Goal: Information Seeking & Learning: Learn about a topic

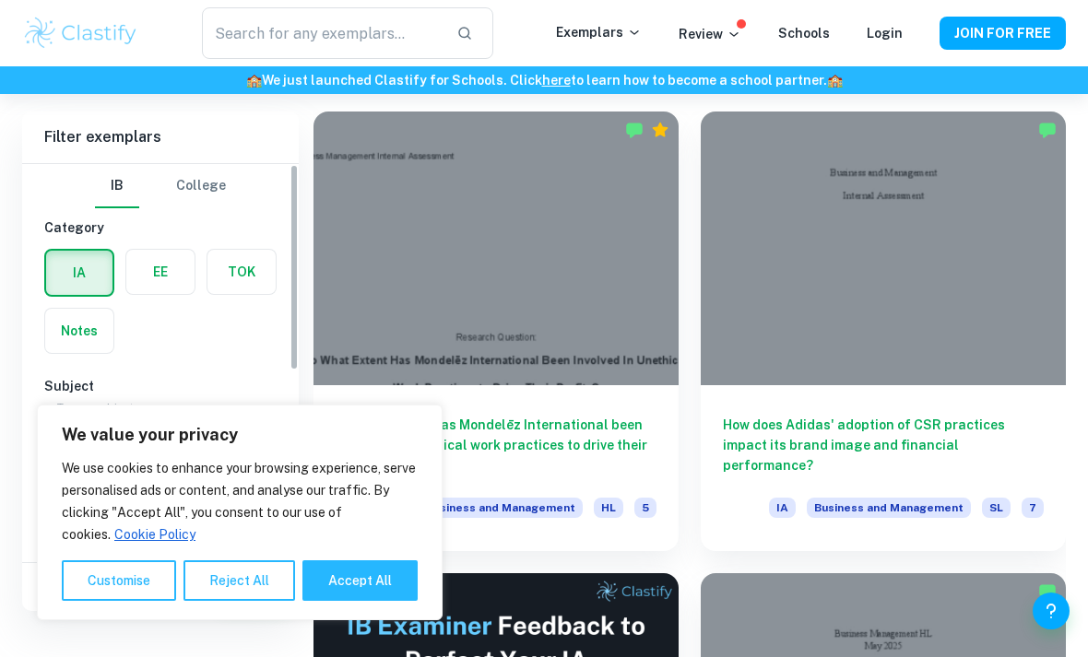
scroll to position [510, 0]
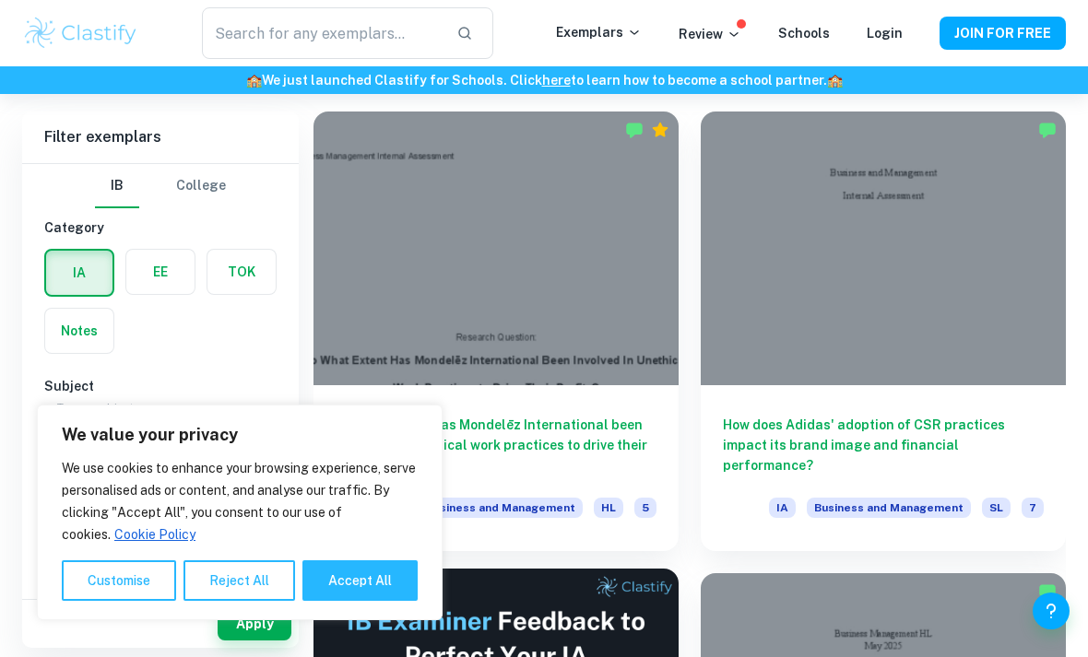
click at [368, 601] on button "Accept All" at bounding box center [359, 581] width 115 height 41
checkbox input "true"
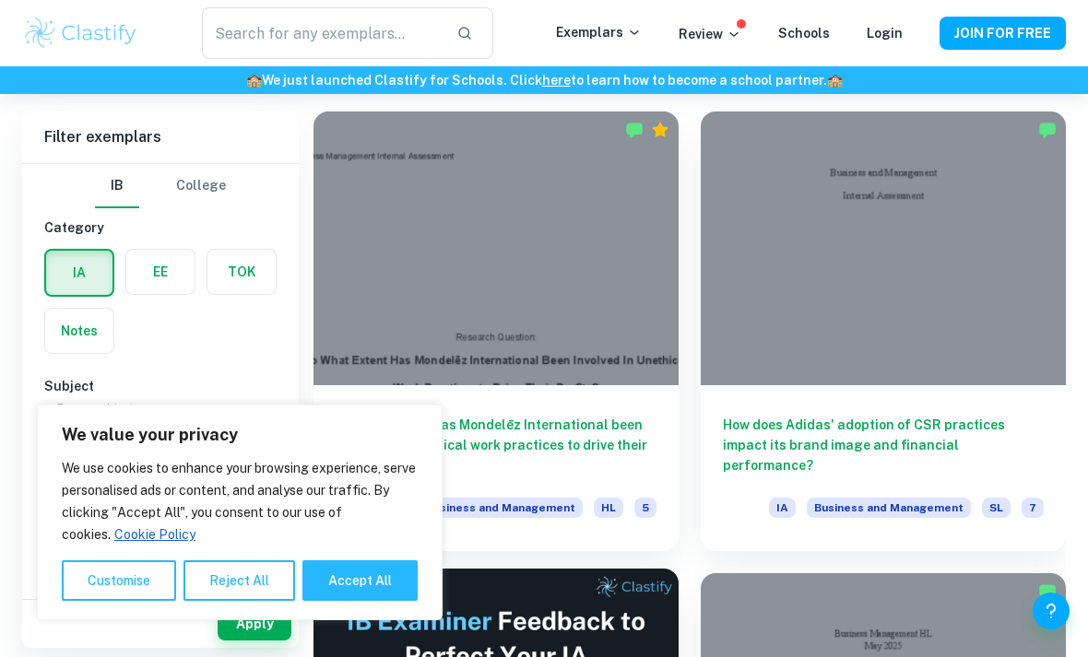
checkbox input "true"
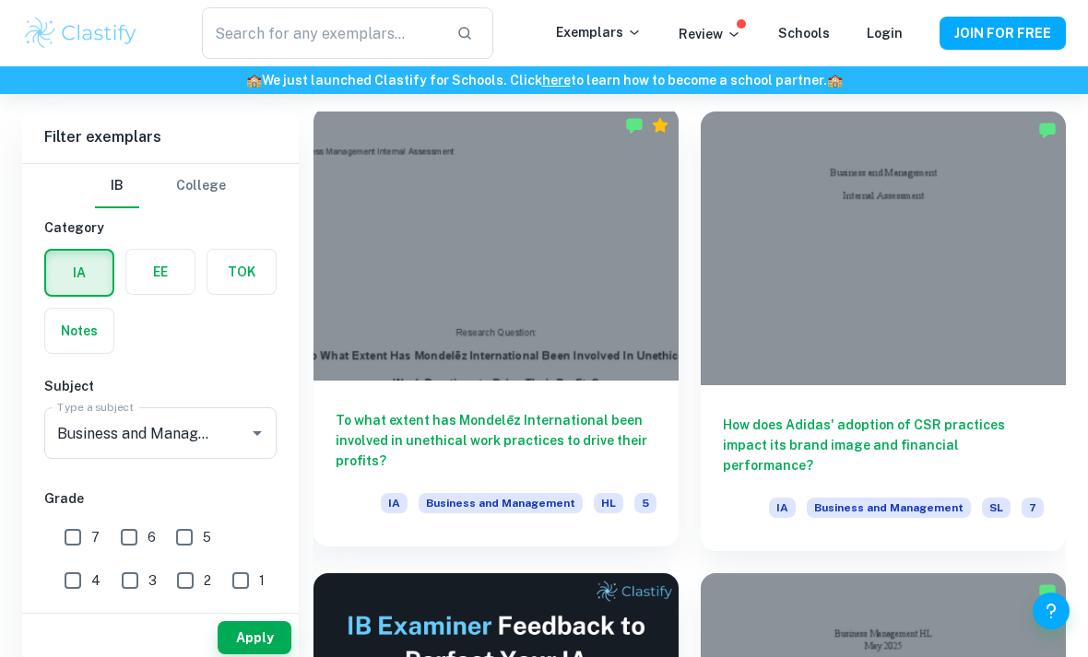
scroll to position [524, 0]
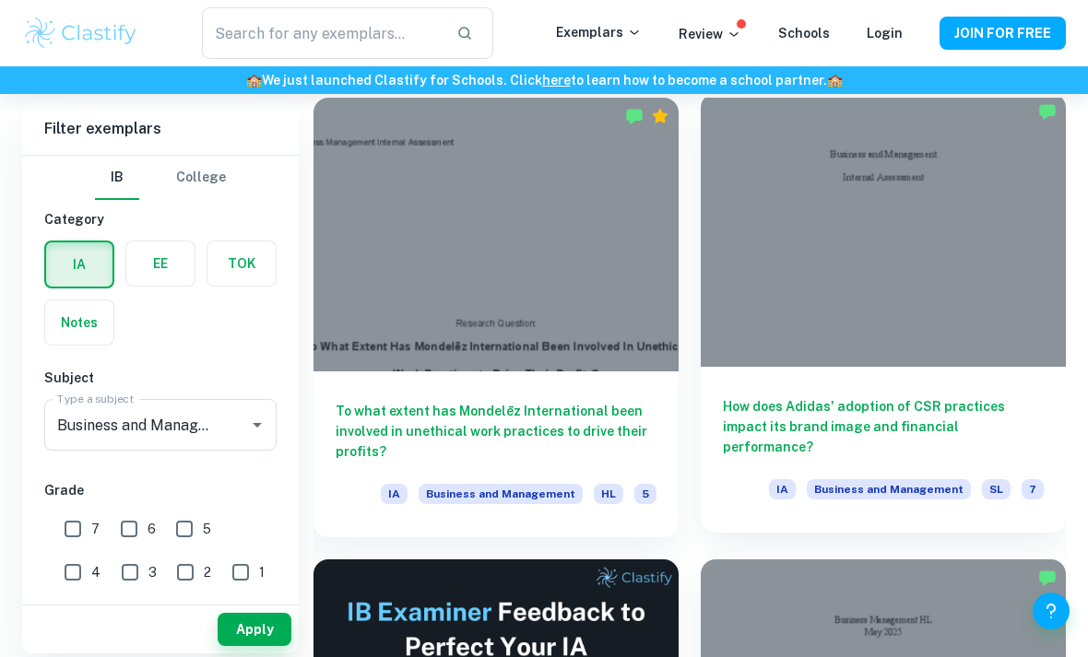
click at [988, 159] on div at bounding box center [883, 230] width 365 height 274
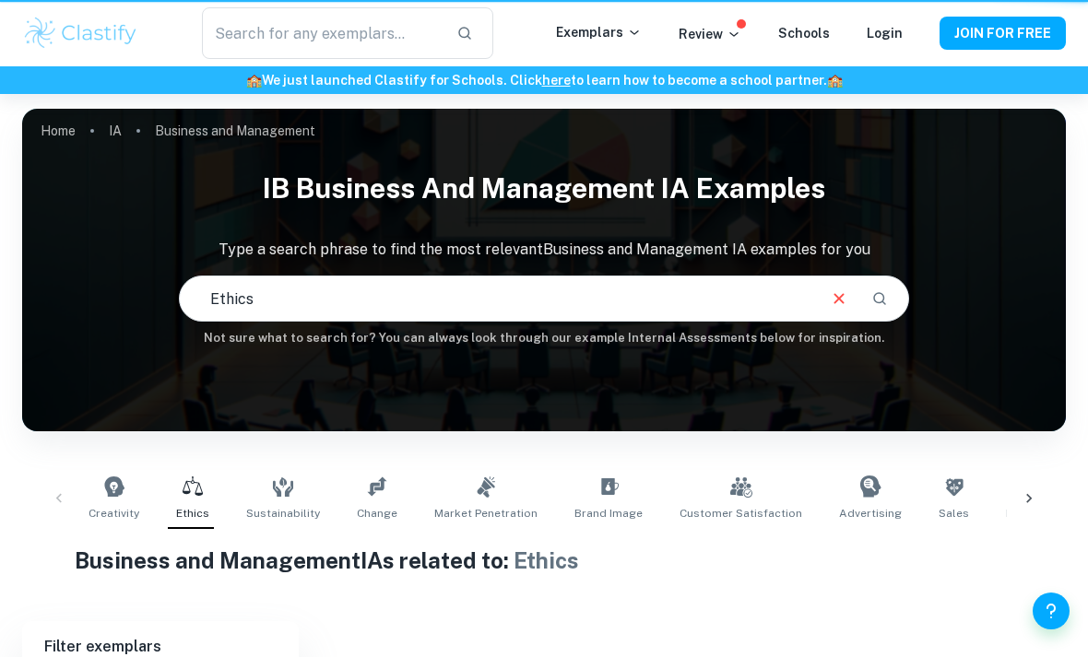
scroll to position [241, 0]
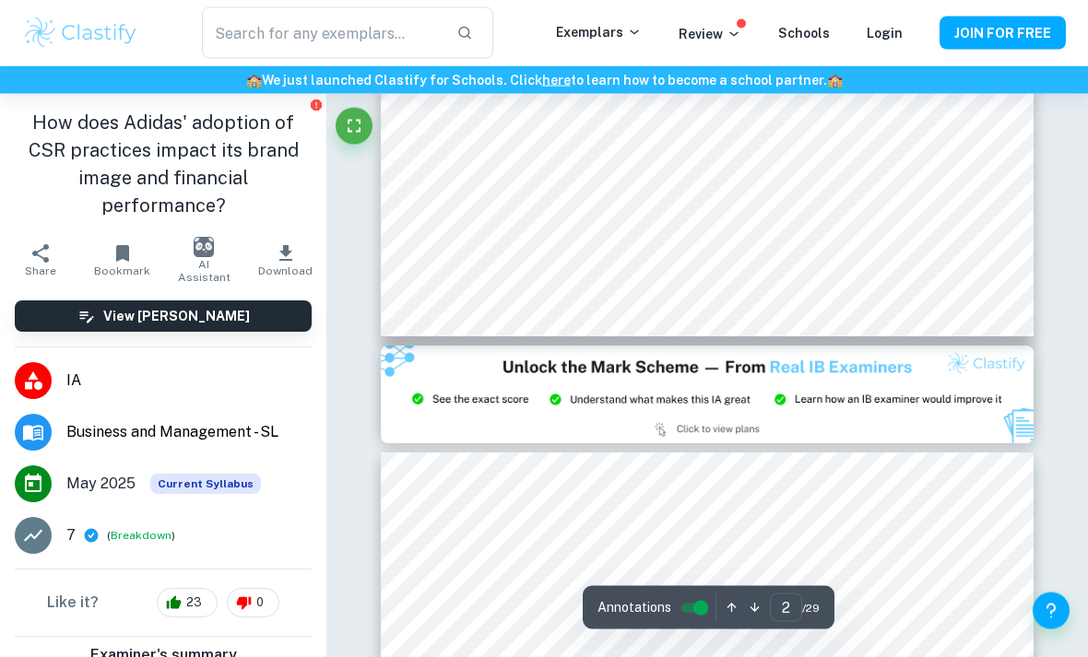
type input "3"
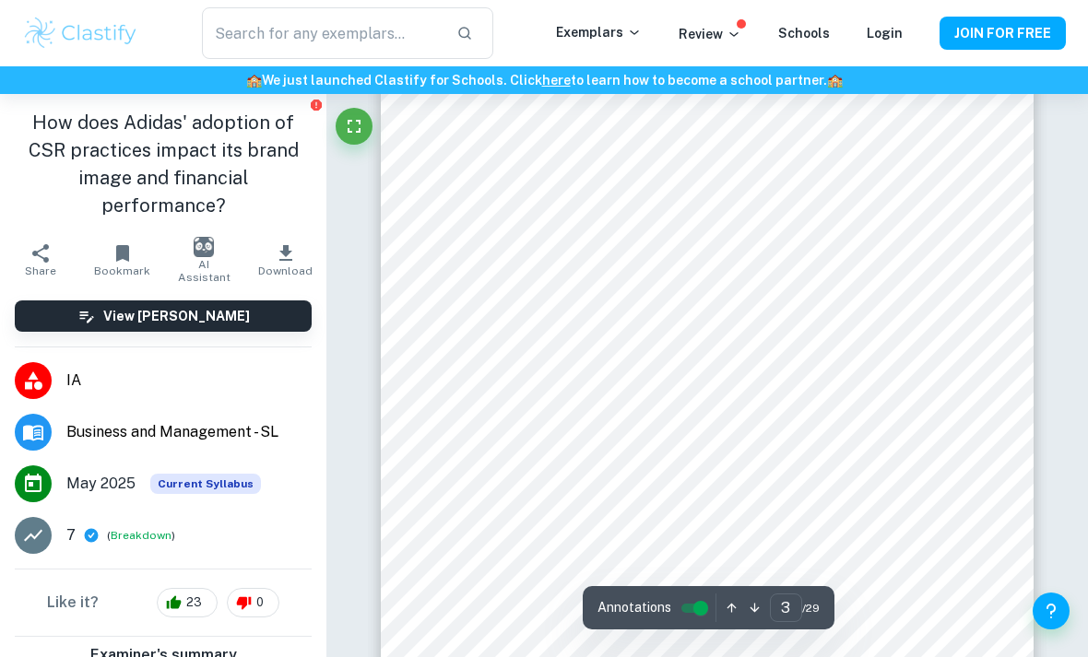
scroll to position [2185, 0]
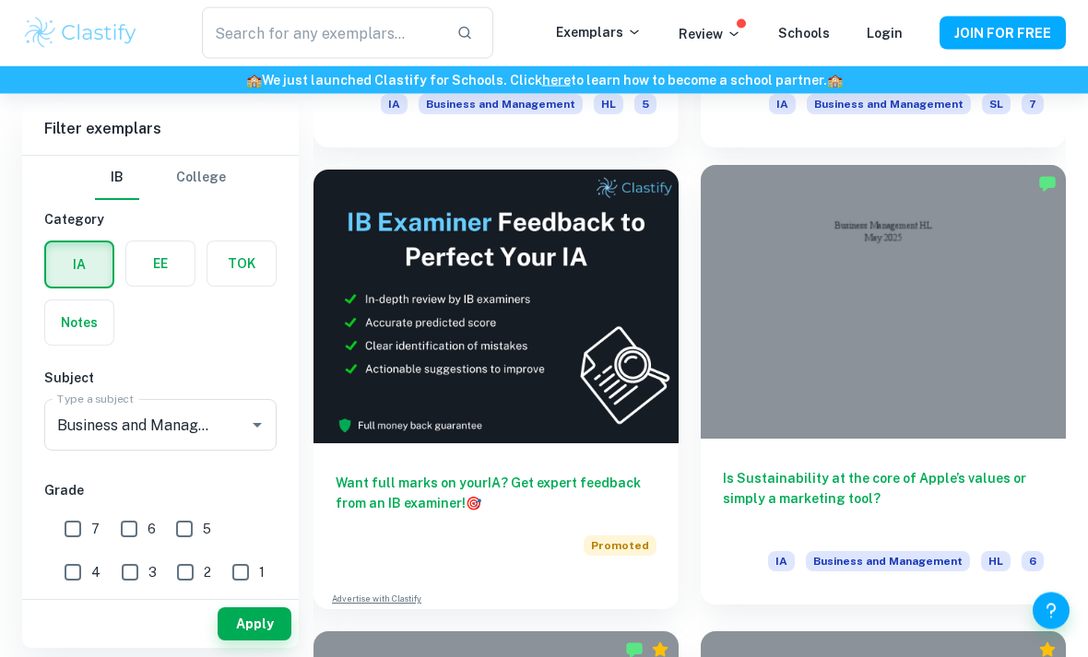
scroll to position [914, 0]
click at [970, 318] on div at bounding box center [883, 302] width 365 height 274
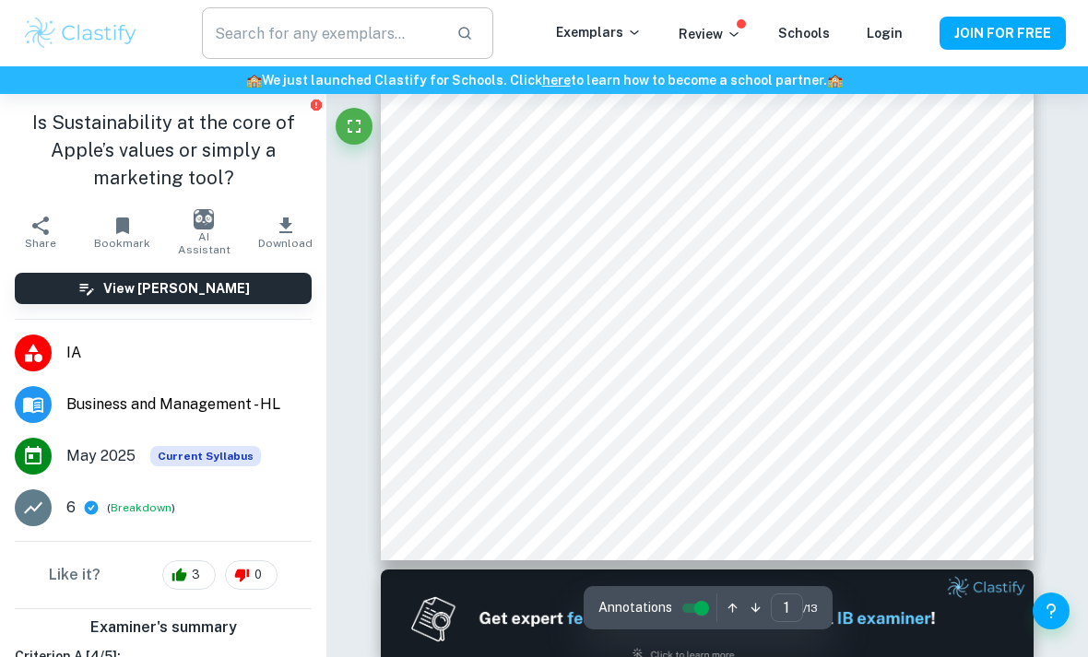
scroll to position [476, 0]
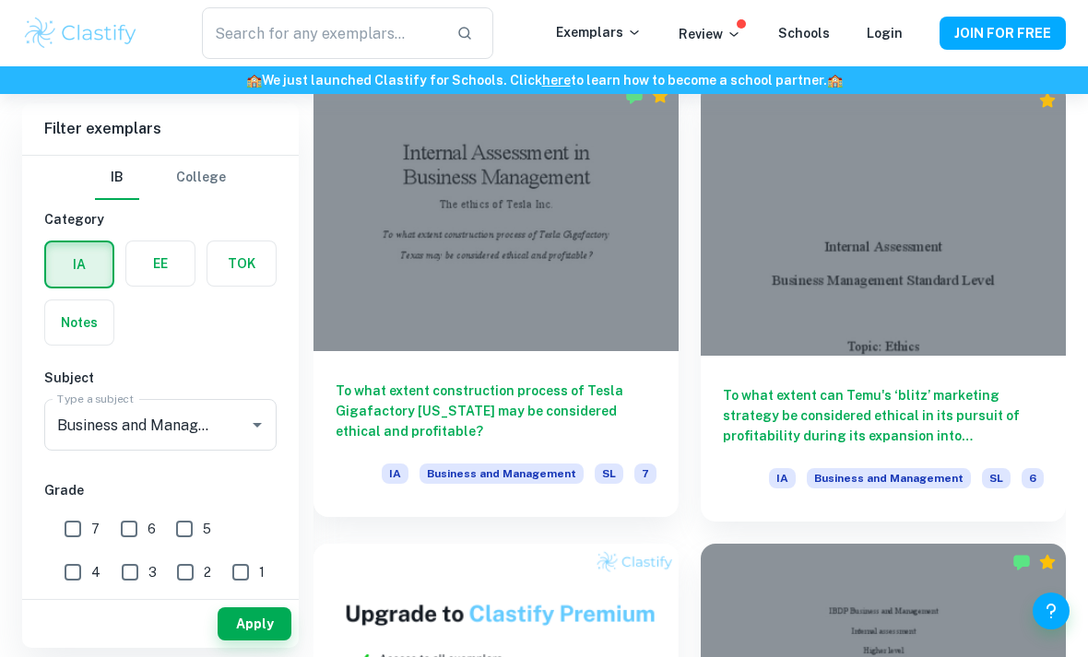
scroll to position [1462, 0]
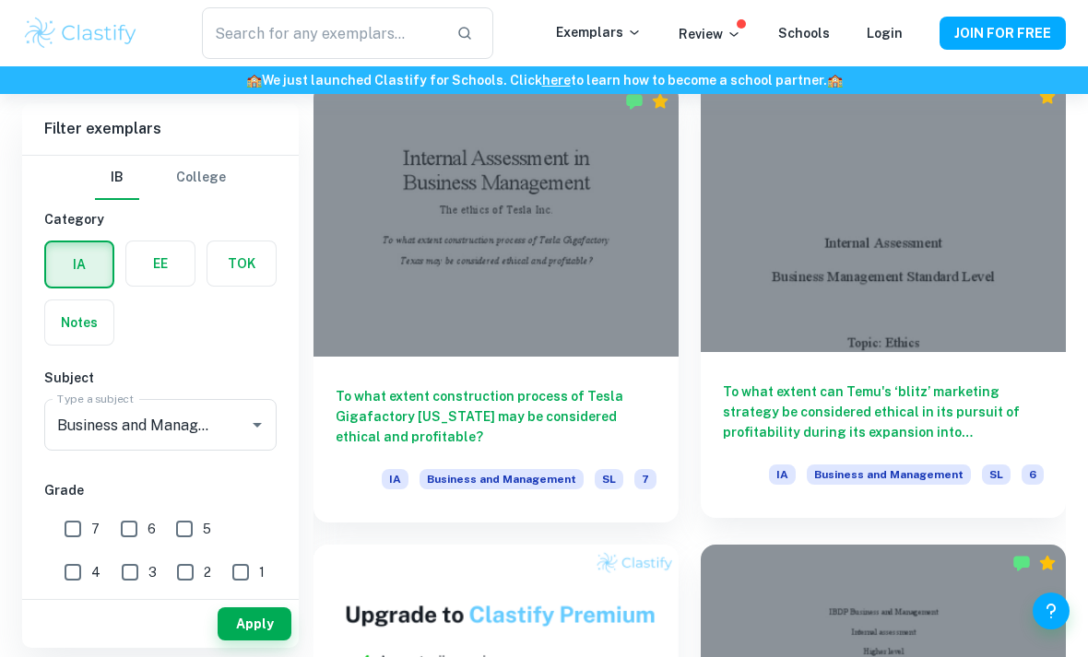
click at [929, 296] on div at bounding box center [883, 215] width 365 height 274
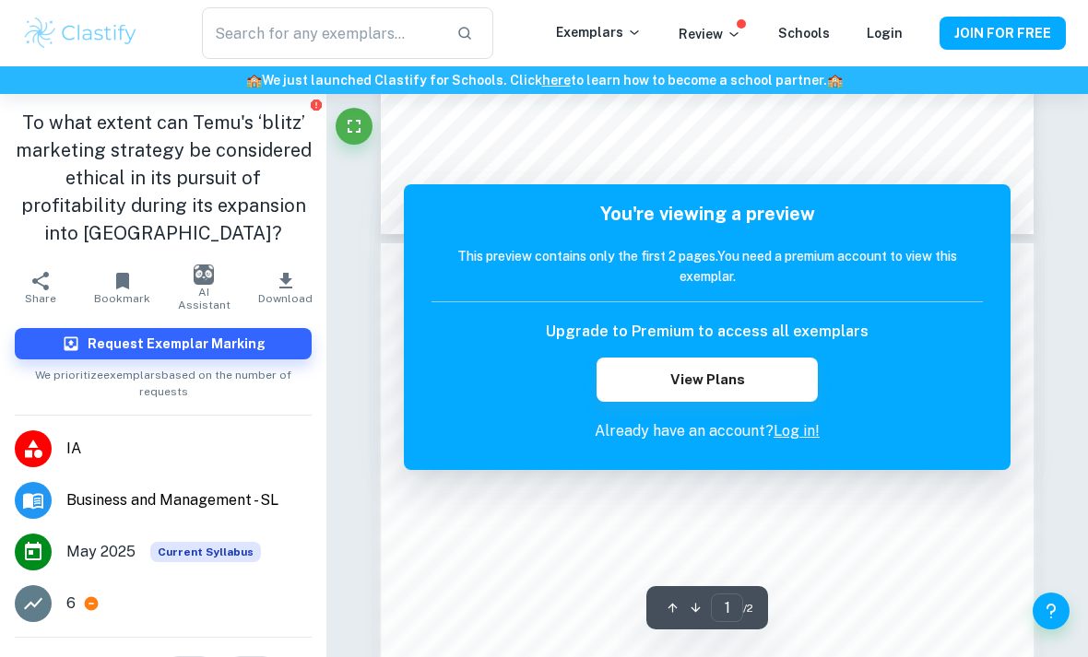
scroll to position [813, 0]
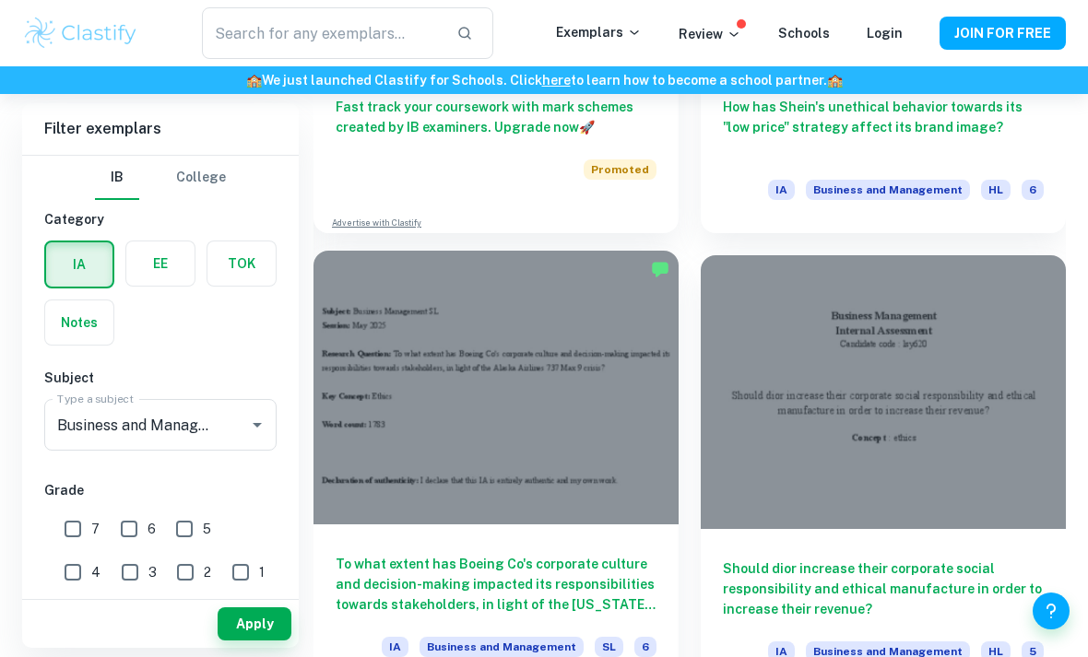
scroll to position [2229, 0]
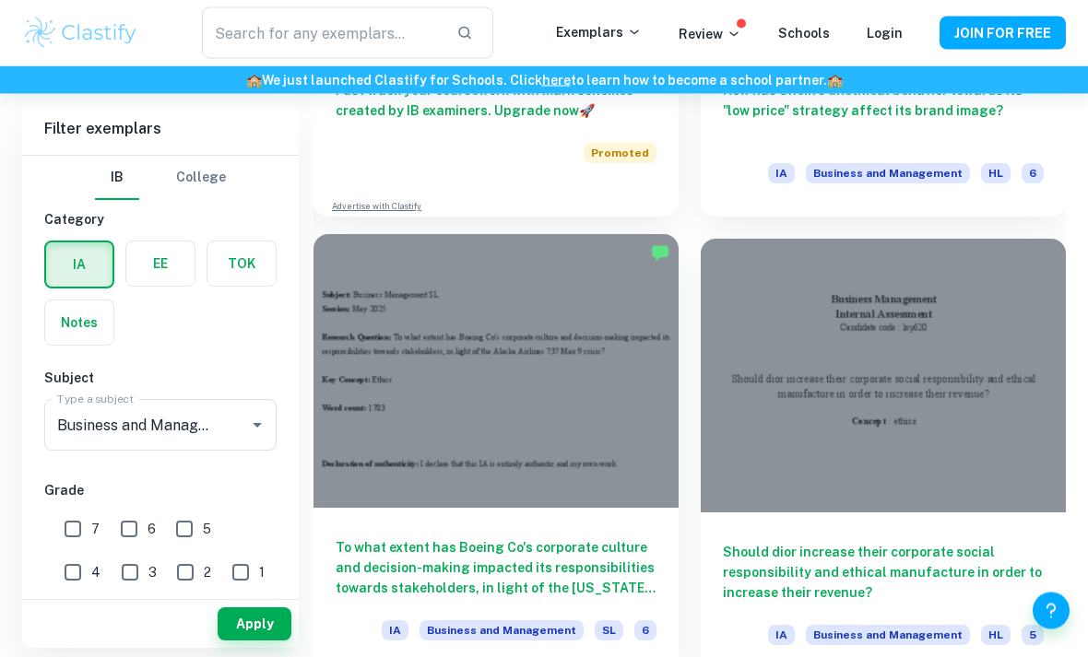
click at [449, 346] on div at bounding box center [495, 372] width 365 height 274
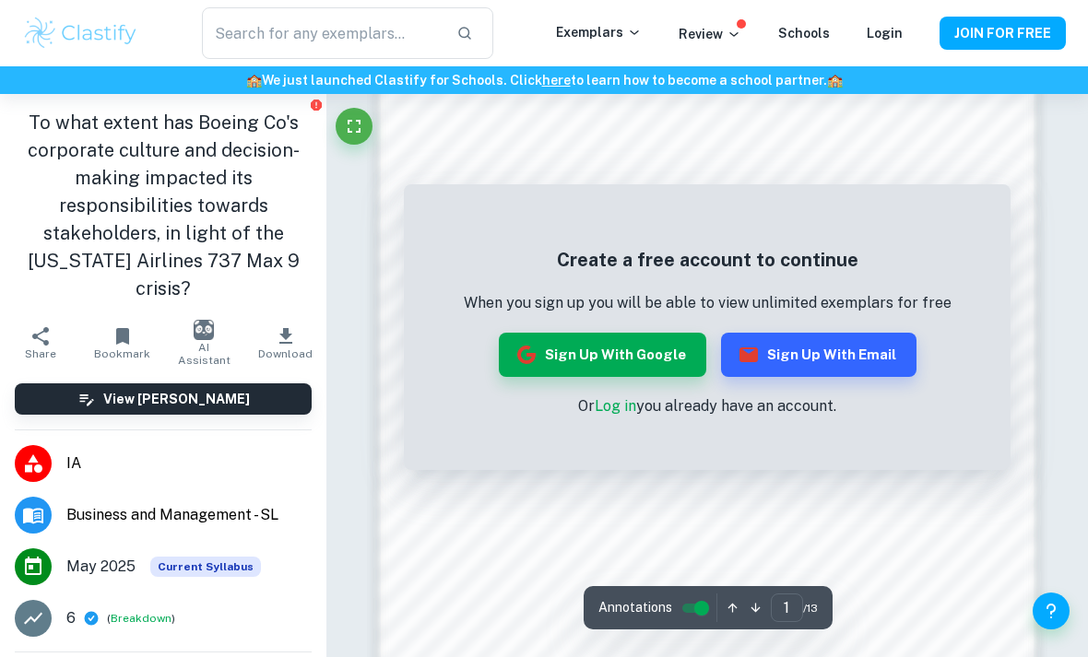
scroll to position [1031, 0]
click at [616, 411] on link "Log in" at bounding box center [615, 406] width 41 height 18
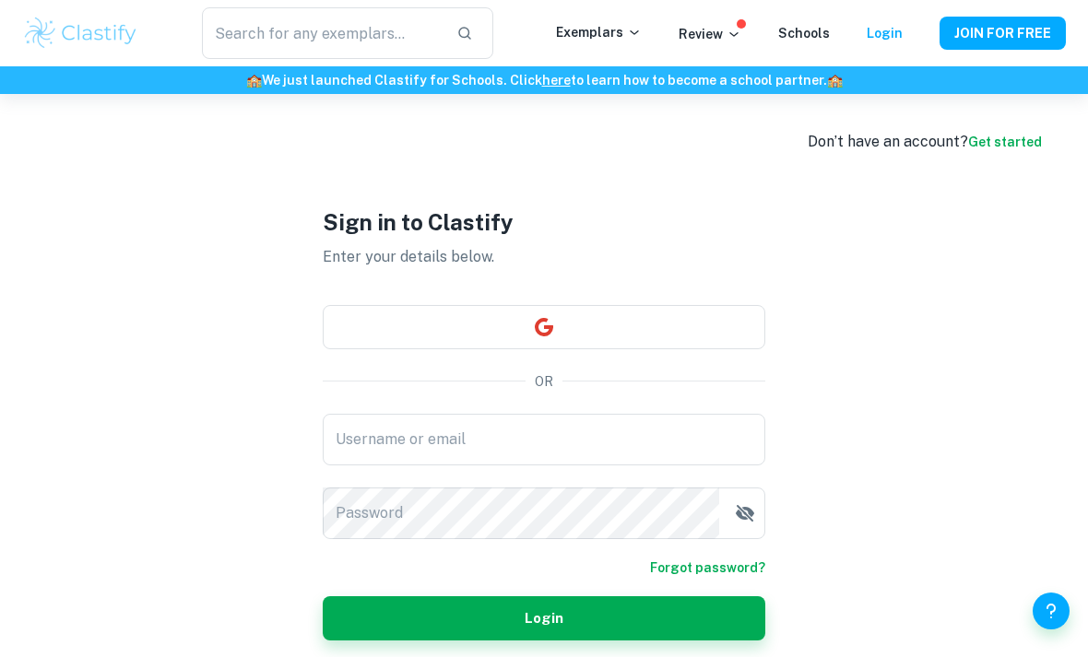
click at [640, 502] on div "Username or email Username or email Password Password" at bounding box center [544, 476] width 443 height 125
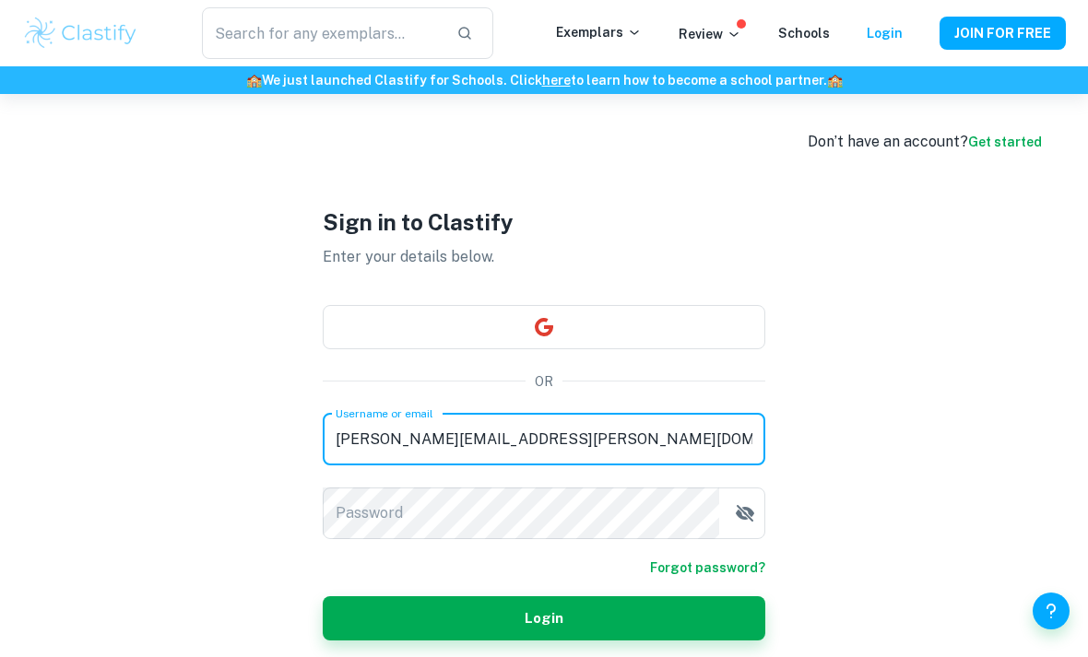
type input "julia.castello@gmail.com"
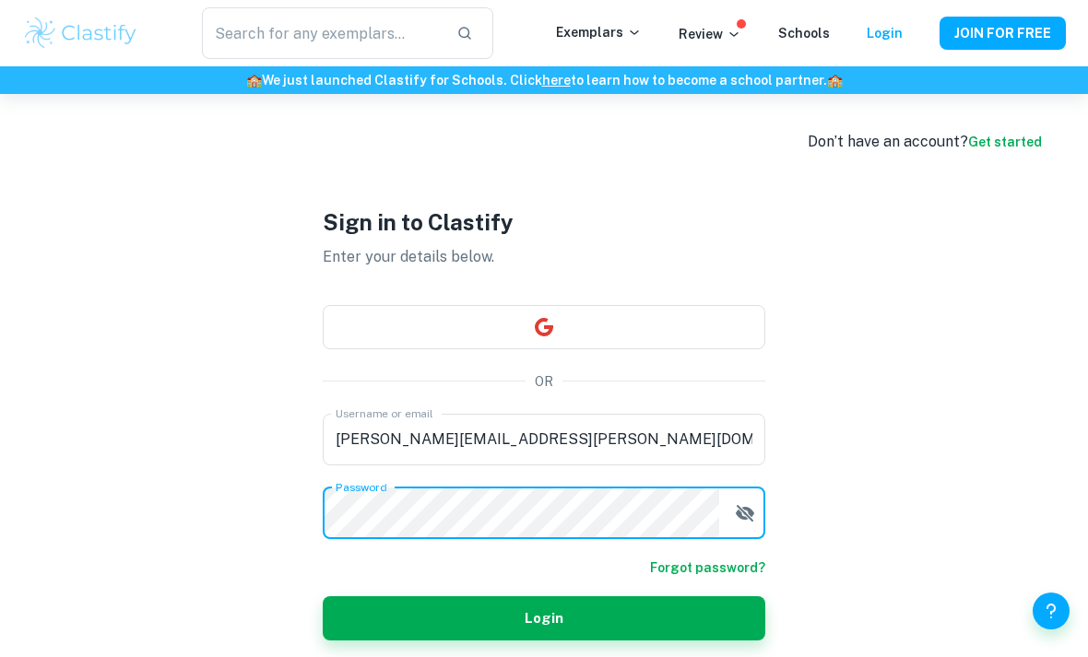
click at [544, 641] on button "Login" at bounding box center [544, 619] width 443 height 44
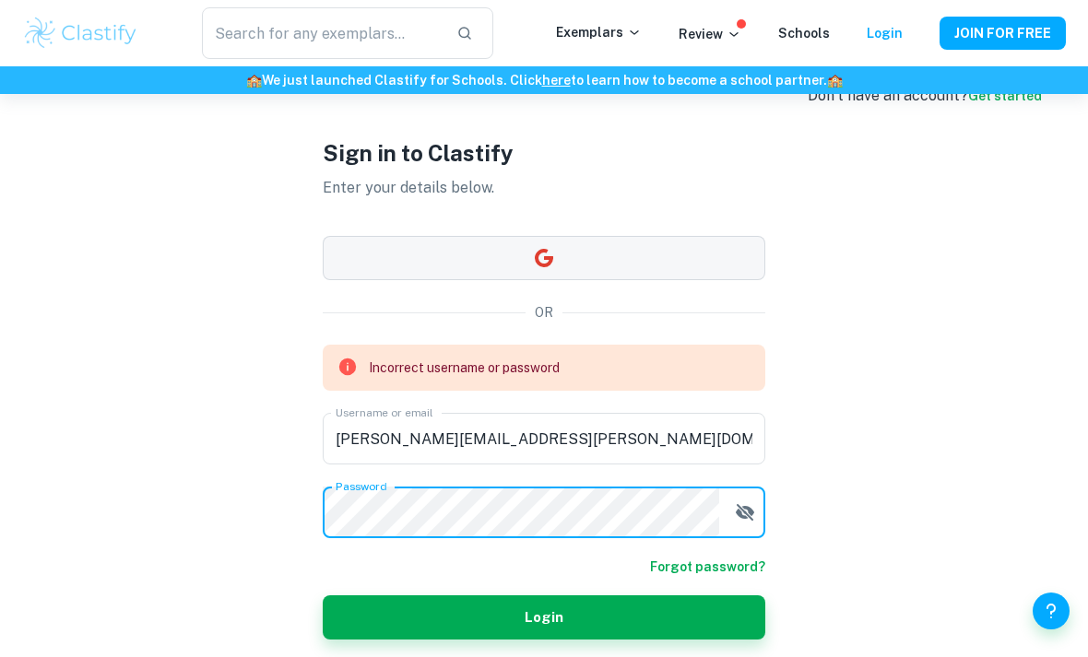
click at [529, 280] on button "button" at bounding box center [544, 258] width 443 height 44
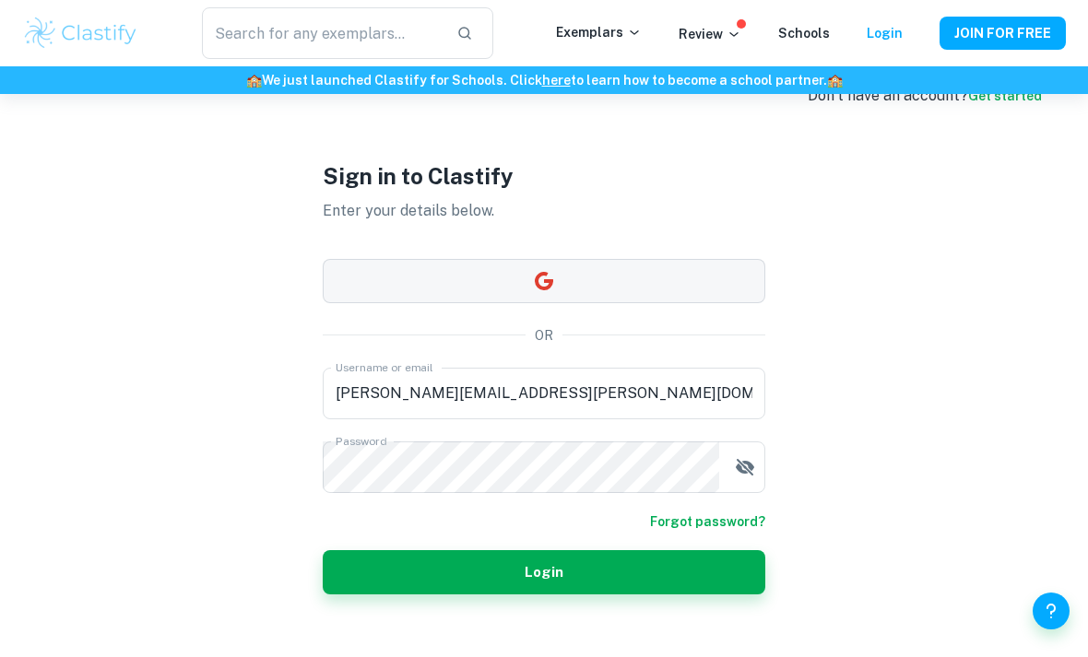
scroll to position [100, 0]
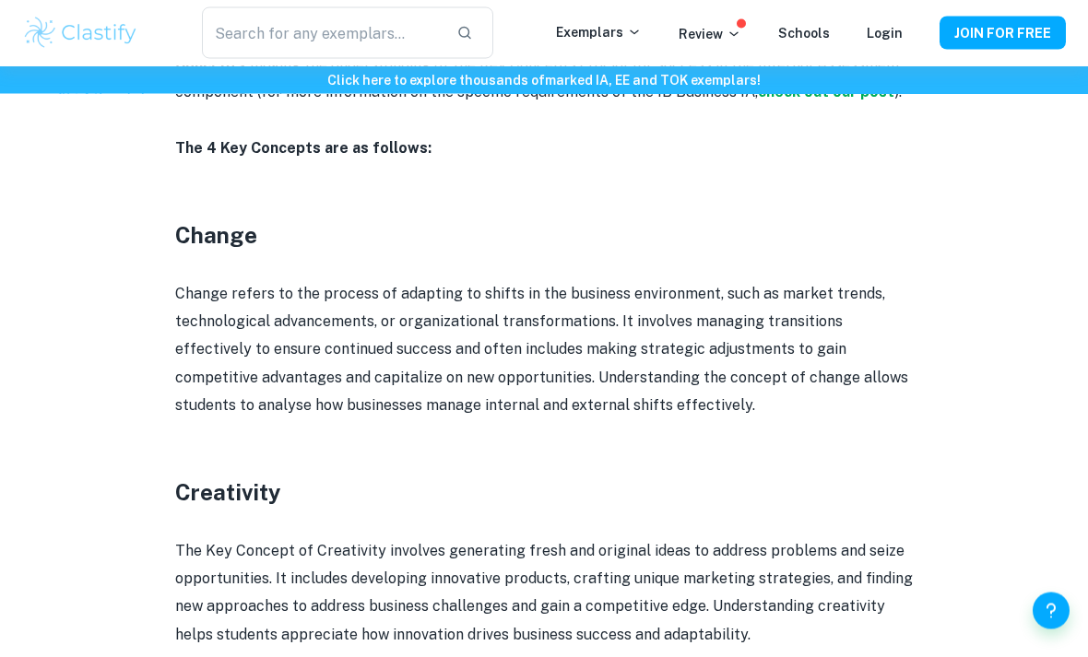
scroll to position [1045, 0]
drag, startPoint x: 315, startPoint y: 285, endPoint x: 498, endPoint y: 289, distance: 182.6
click at [498, 289] on p "Change refers to the process of adapting to shifts in the business environment,…" at bounding box center [544, 350] width 738 height 140
drag, startPoint x: 589, startPoint y: 281, endPoint x: 744, endPoint y: 287, distance: 155.0
click at [744, 287] on p "Change refers to the process of adapting to shifts in the business environment,…" at bounding box center [544, 350] width 738 height 140
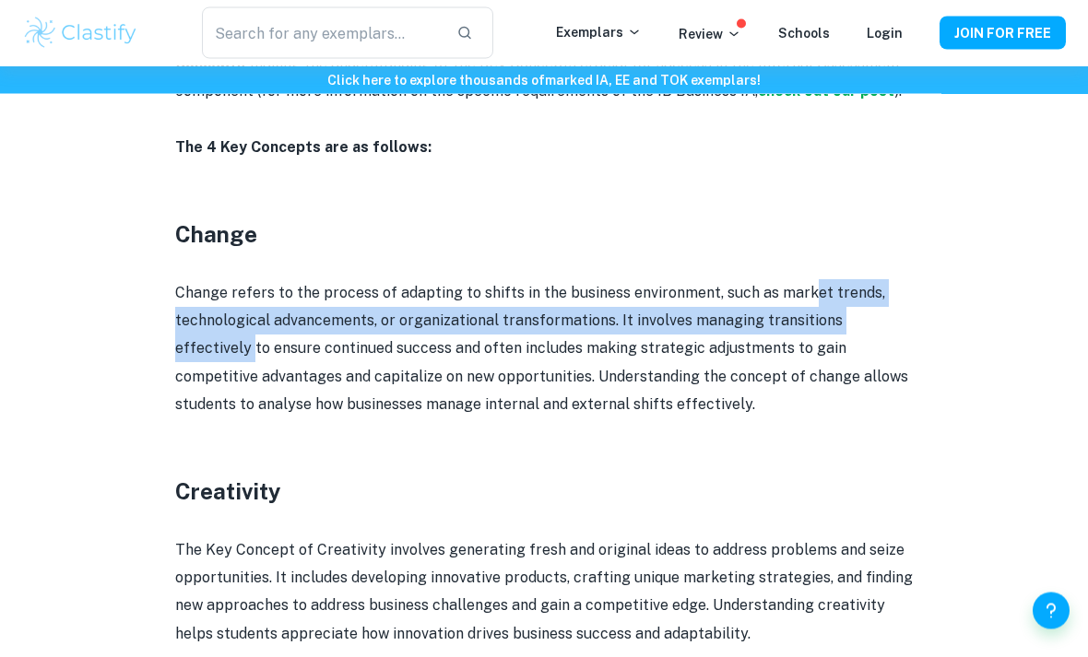
scroll to position [1045, 0]
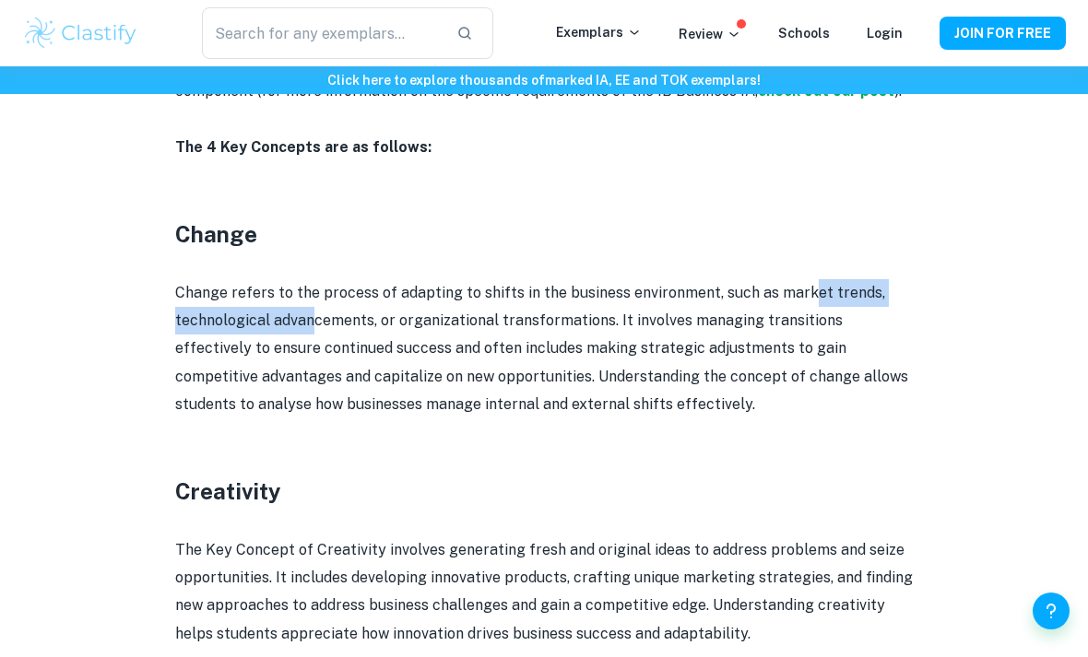
drag, startPoint x: 802, startPoint y: 290, endPoint x: 317, endPoint y: 313, distance: 485.5
click at [317, 313] on p "Change refers to the process of adapting to shifts in the business environment,…" at bounding box center [544, 349] width 738 height 140
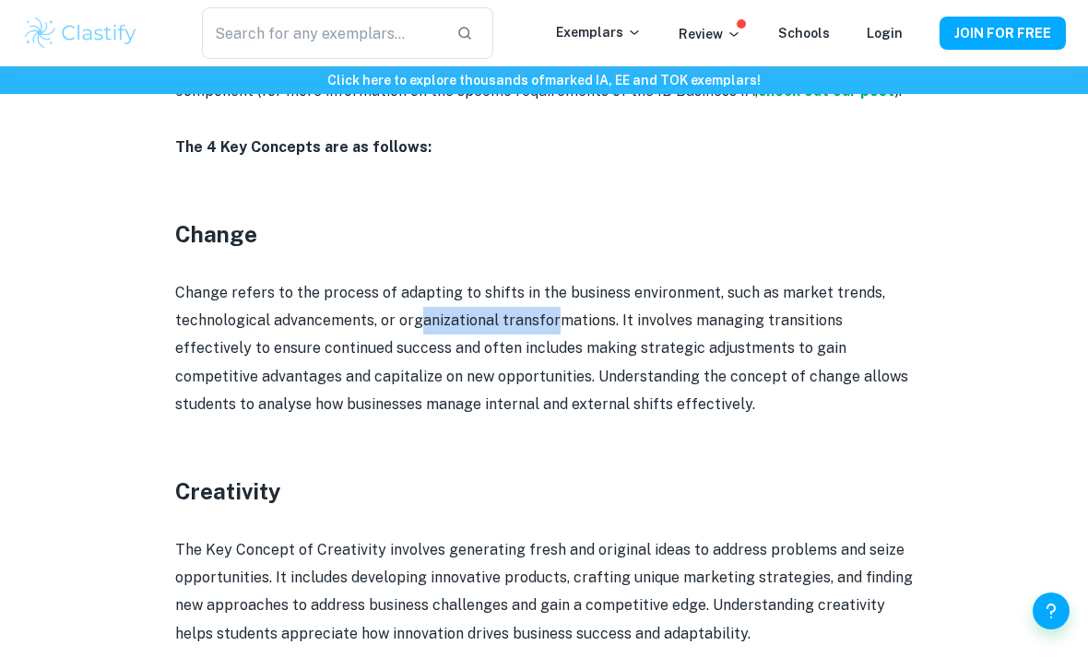
drag, startPoint x: 421, startPoint y: 309, endPoint x: 580, endPoint y: 310, distance: 158.6
click at [580, 310] on p "Change refers to the process of adapting to shifts in the business environment,…" at bounding box center [544, 349] width 738 height 140
drag, startPoint x: 688, startPoint y: 324, endPoint x: 833, endPoint y: 324, distance: 145.7
click at [833, 324] on p "Change refers to the process of adapting to shifts in the business environment,…" at bounding box center [544, 349] width 738 height 140
click at [916, 303] on div "IB Business Management Key Concepts By [PERSON_NAME] • [DATE] Get feedback on y…" at bounding box center [544, 288] width 1044 height 2384
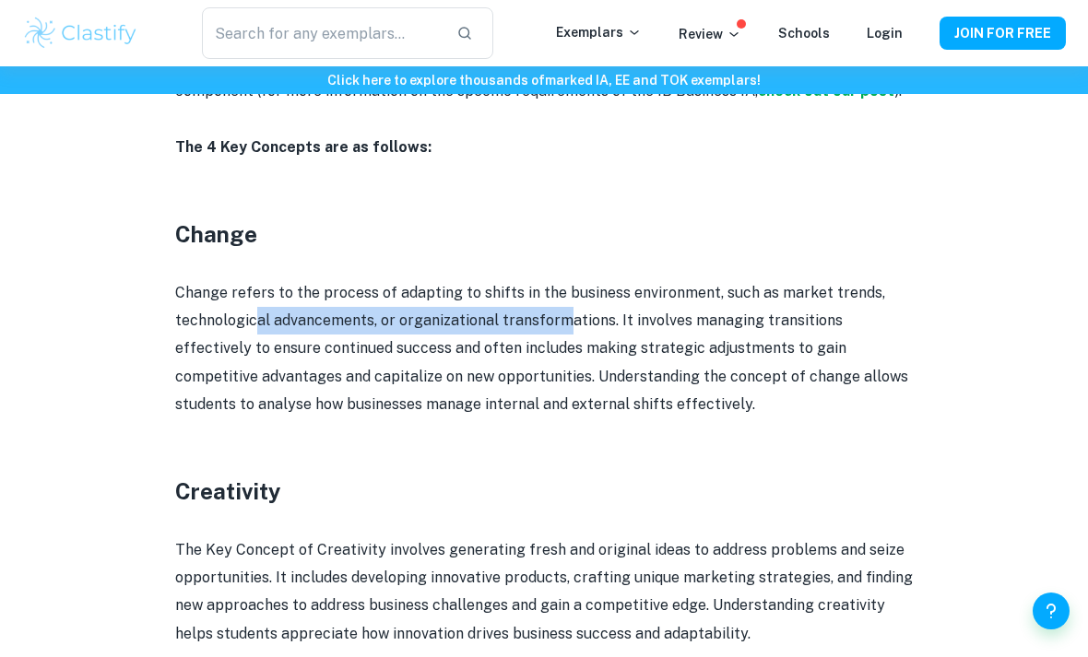
drag, startPoint x: 568, startPoint y: 309, endPoint x: 249, endPoint y: 306, distance: 319.0
click at [249, 306] on p "Change refers to the process of adapting to shifts in the business environment,…" at bounding box center [544, 349] width 738 height 140
drag, startPoint x: 640, startPoint y: 308, endPoint x: 437, endPoint y: 291, distance: 203.5
click at [437, 291] on p "Change refers to the process of adapting to shifts in the business environment,…" at bounding box center [544, 349] width 738 height 140
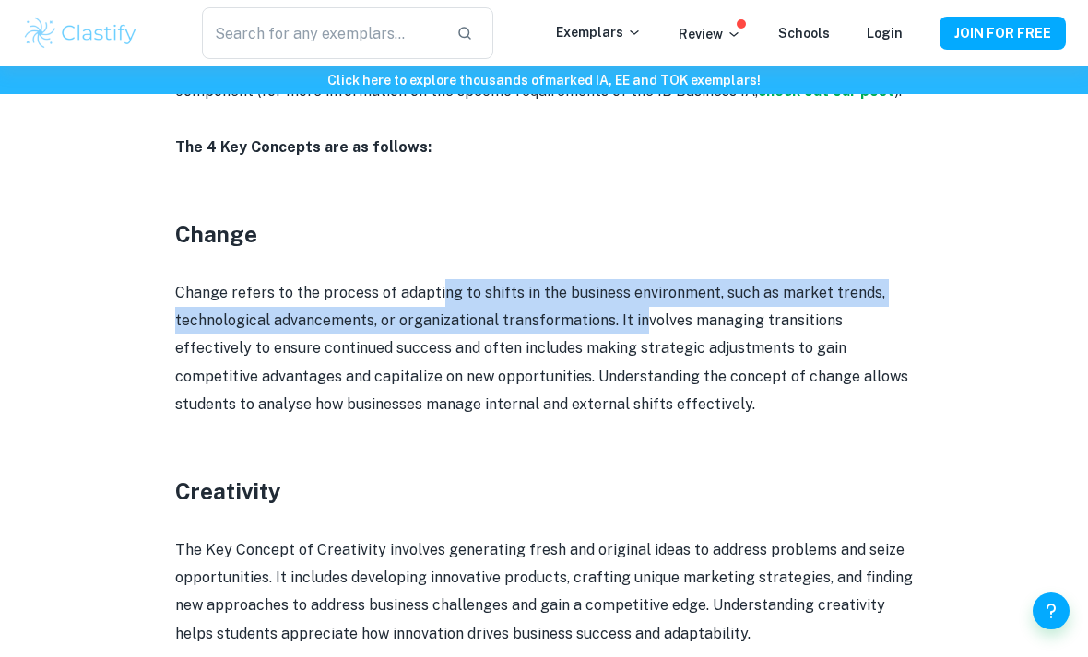
click at [437, 290] on p "Change refers to the process of adapting to shifts in the business environment,…" at bounding box center [544, 349] width 738 height 140
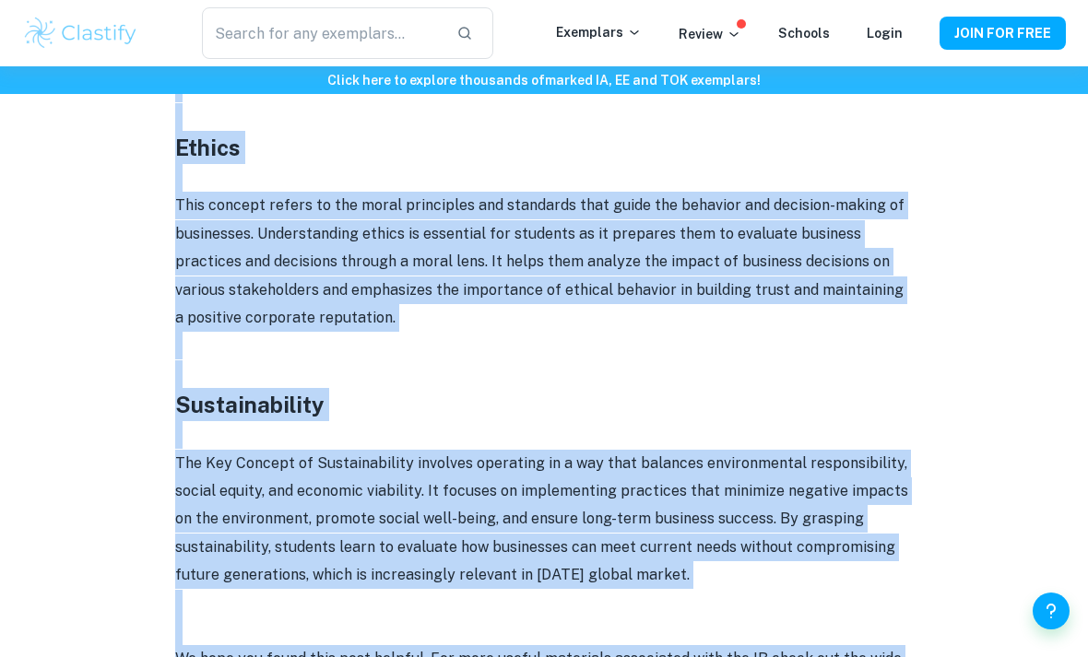
scroll to position [1646, 0]
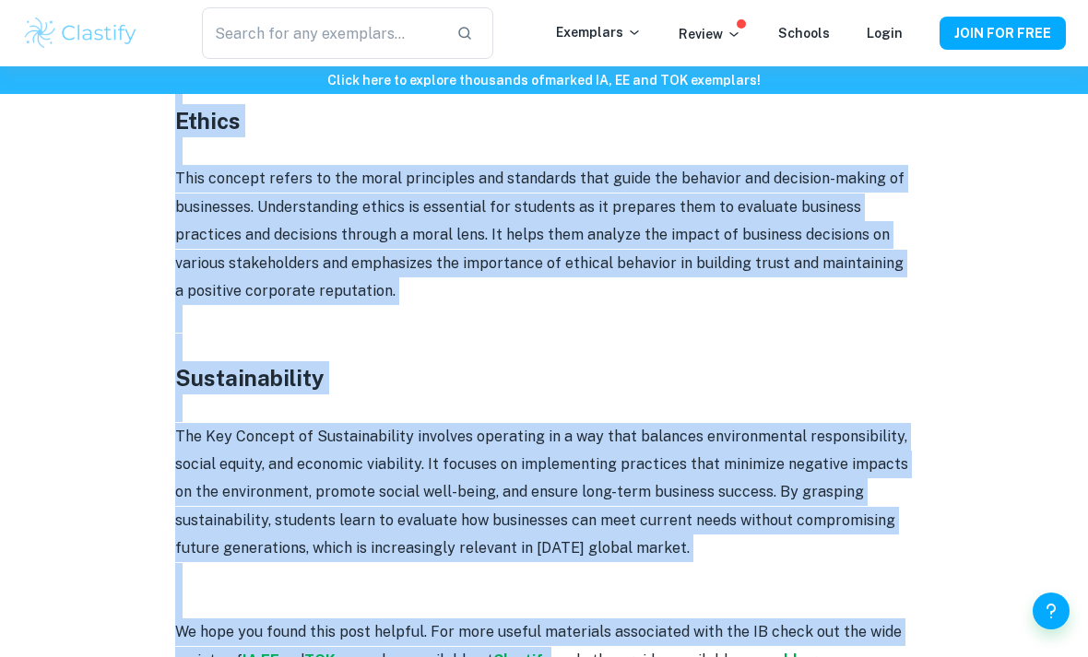
drag, startPoint x: 171, startPoint y: 219, endPoint x: -1, endPoint y: -1647, distance: 1873.9
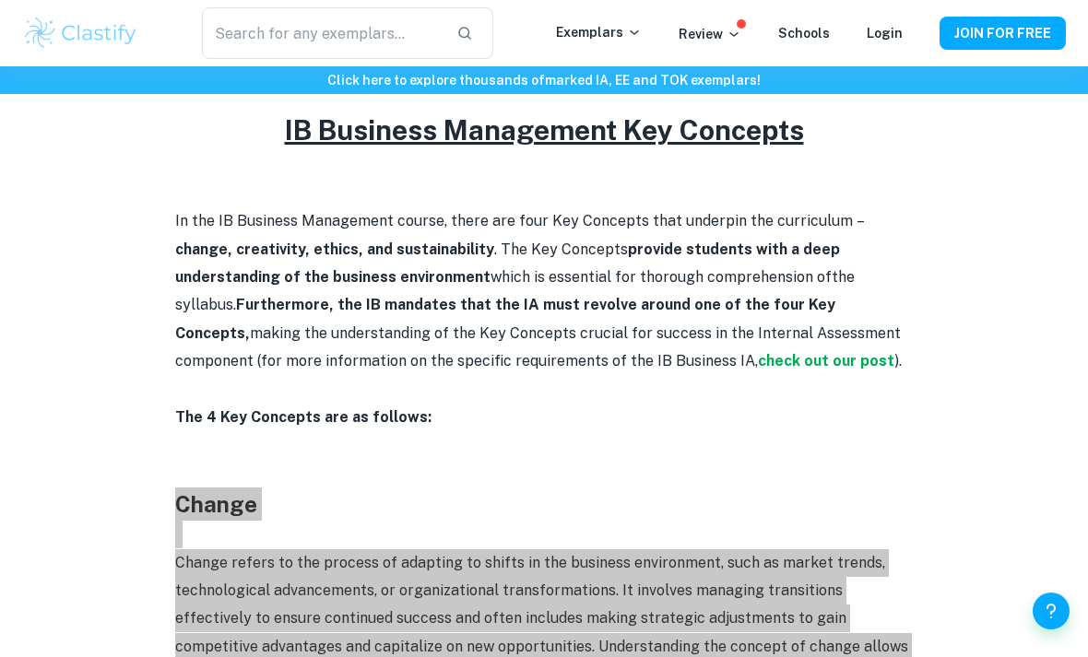
scroll to position [832, 0]
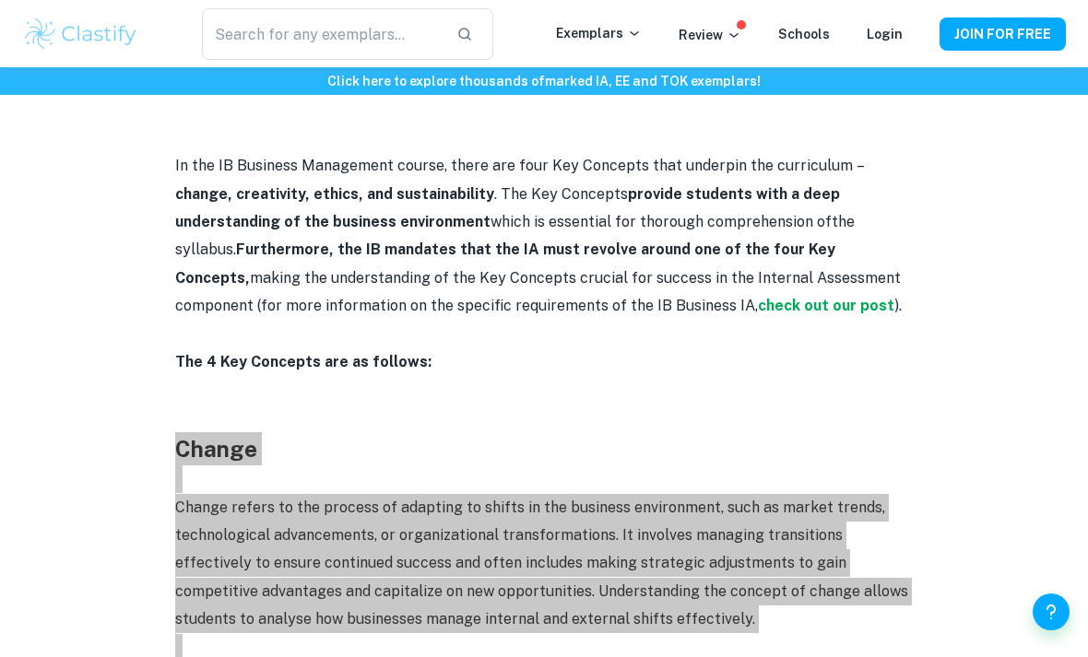
click at [171, 417] on div "IB Business Management Key Concepts By [PERSON_NAME] • [DATE] Get feedback on y…" at bounding box center [544, 557] width 1044 height 2495
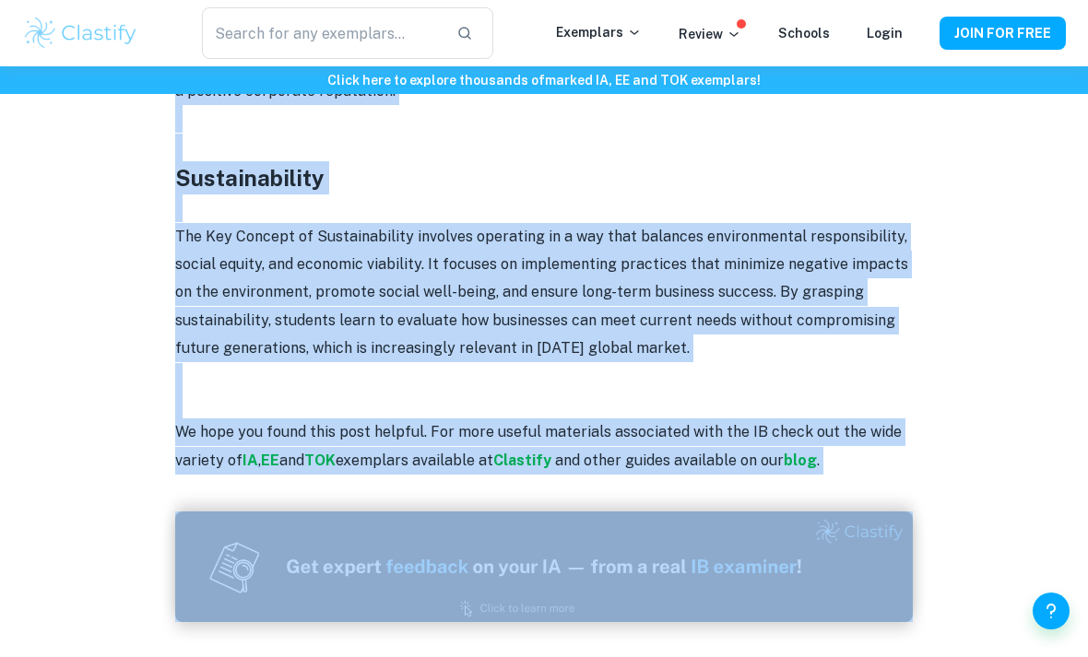
drag, startPoint x: 174, startPoint y: 434, endPoint x: -1, endPoint y: -1847, distance: 2287.6
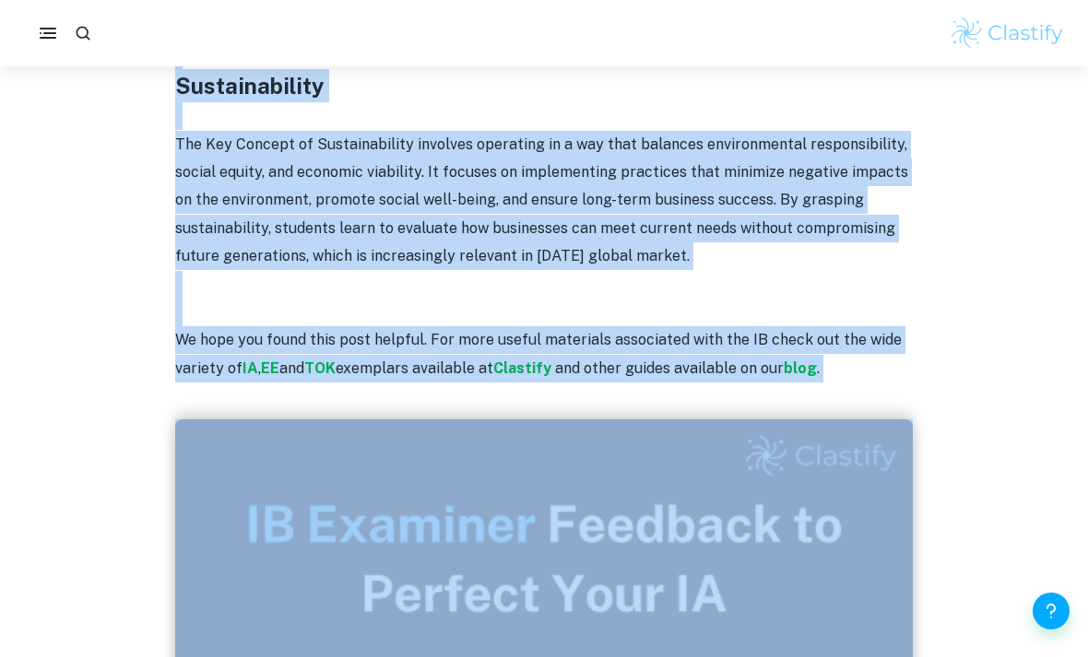
scroll to position [1754, 0]
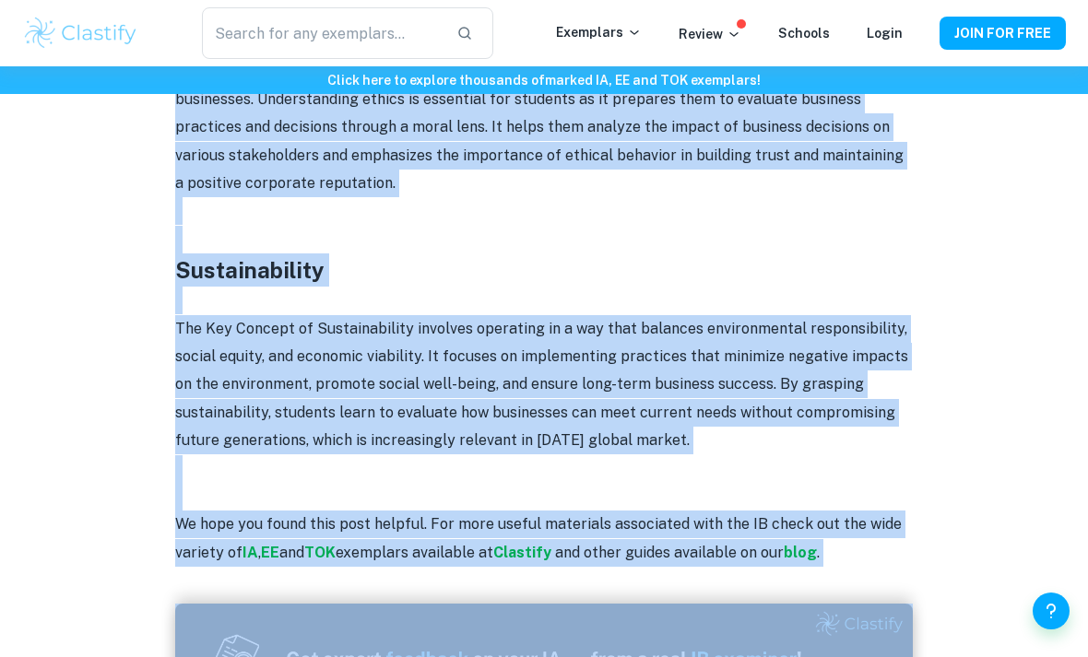
click at [423, 483] on p at bounding box center [544, 497] width 738 height 28
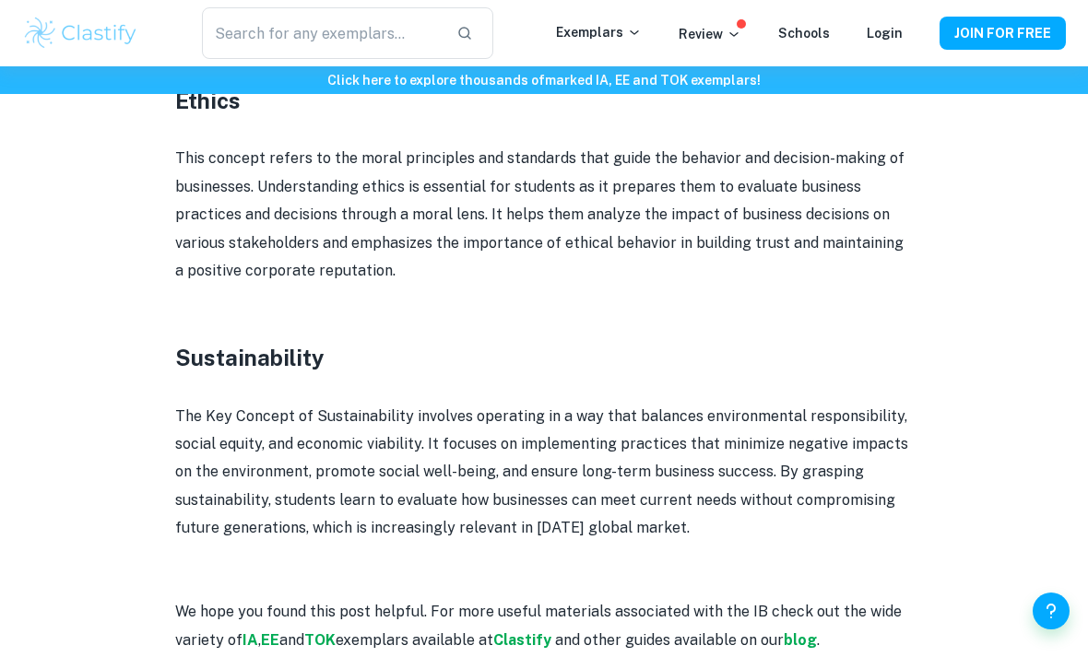
scroll to position [1715, 0]
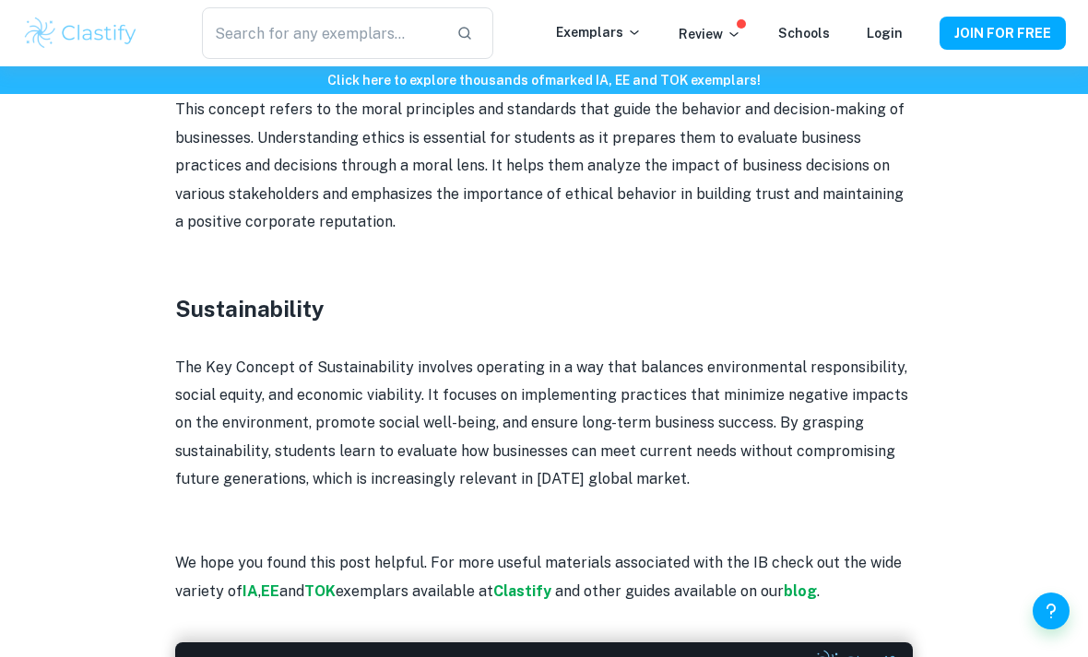
drag, startPoint x: 162, startPoint y: 323, endPoint x: 784, endPoint y: 468, distance: 638.2
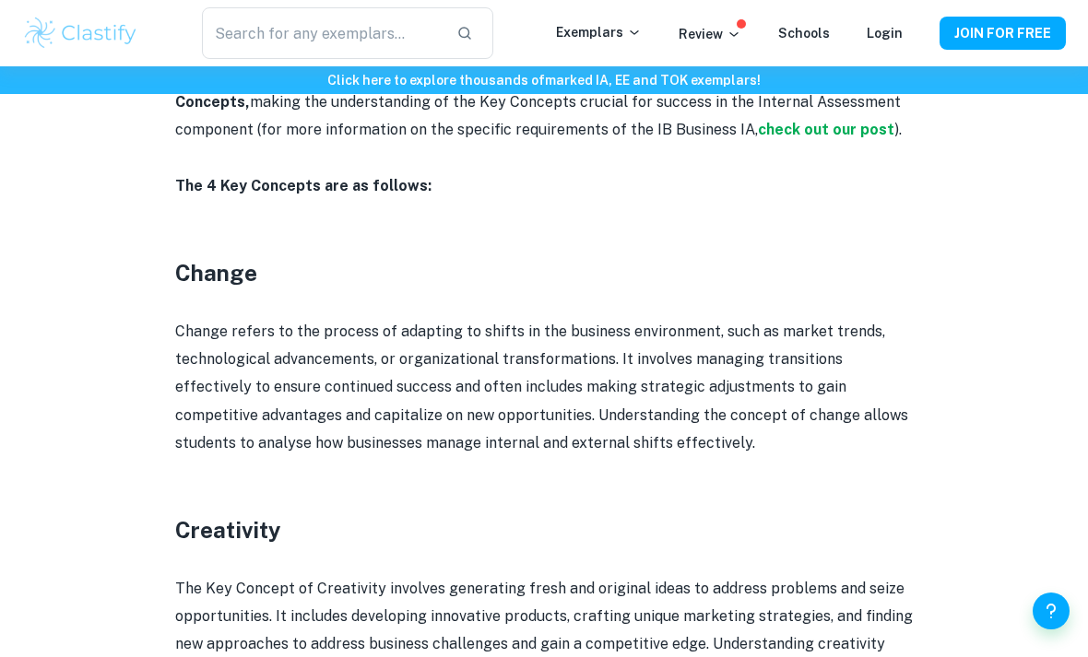
scroll to position [916, 0]
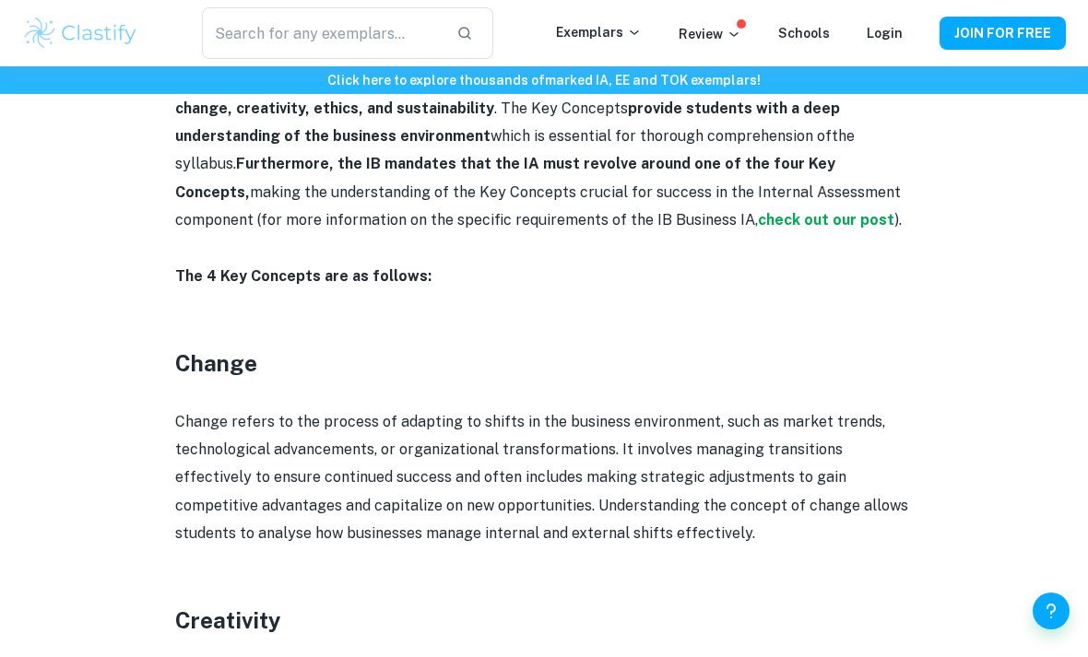
drag, startPoint x: 694, startPoint y: 460, endPoint x: 169, endPoint y: 352, distance: 536.5
click at [169, 352] on div "IB Business Management Key Concepts By [PERSON_NAME] • [DATE] Get feedback on y…" at bounding box center [544, 473] width 1044 height 2495
copy div "Loremi Dolors ametco ad eli seddoei te incididu ut labore et dol magnaali enima…"
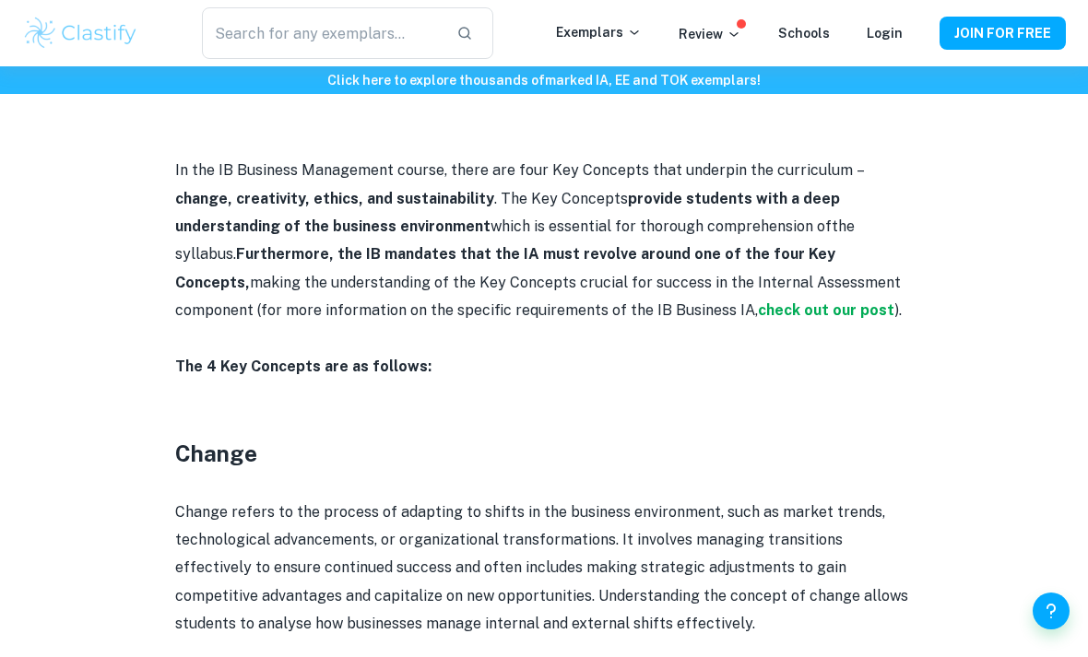
scroll to position [809, 0]
